Goal: Find specific page/section: Find specific page/section

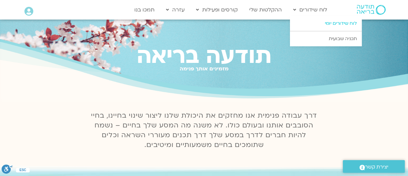
click at [320, 23] on link "לוח שידורים יומי" at bounding box center [326, 23] width 72 height 15
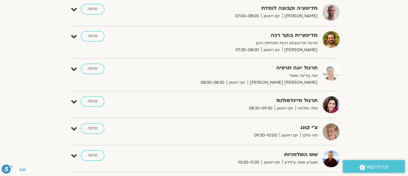
scroll to position [147, 0]
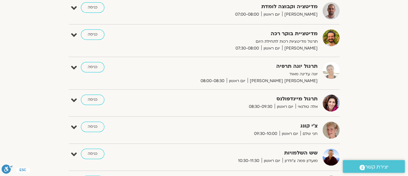
drag, startPoint x: 411, startPoint y: 22, endPoint x: 411, endPoint y: 41, distance: 19.6
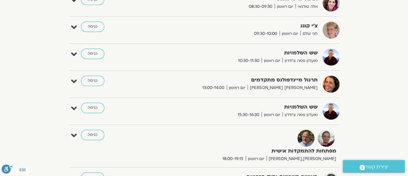
scroll to position [250, 0]
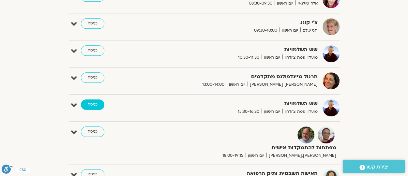
click at [89, 103] on link "כניסה" at bounding box center [92, 105] width 23 height 10
